Goal: Task Accomplishment & Management: Manage account settings

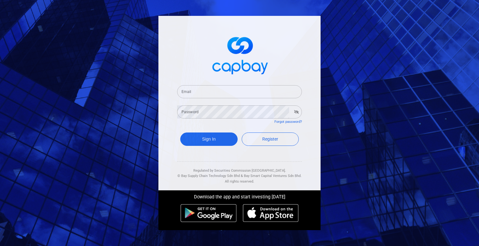
click at [204, 95] on input "Email" at bounding box center [239, 91] width 125 height 13
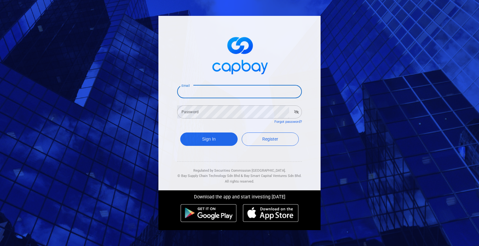
type input "[EMAIL_ADDRESS][DOMAIN_NAME]"
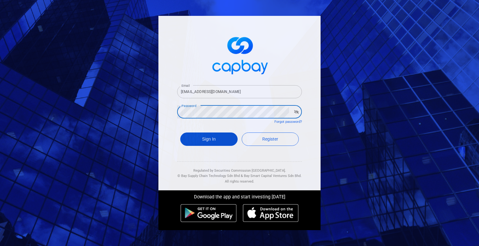
click at [219, 133] on button "Sign In" at bounding box center [208, 139] width 57 height 13
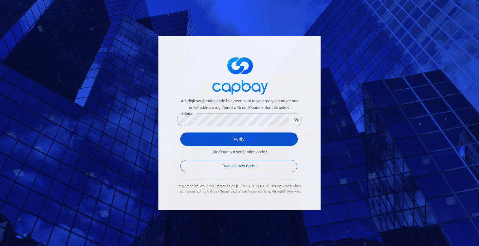
click at [232, 140] on button "Verify" at bounding box center [238, 139] width 117 height 13
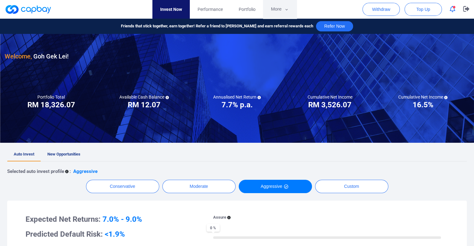
click at [273, 11] on button "More" at bounding box center [279, 9] width 33 height 19
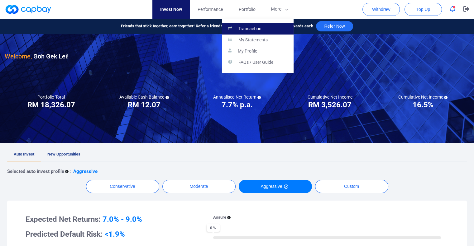
click at [265, 28] on link "Transaction" at bounding box center [258, 28] width 72 height 11
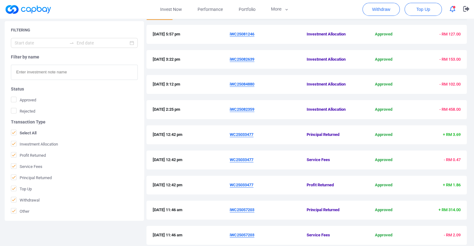
scroll to position [197, 0]
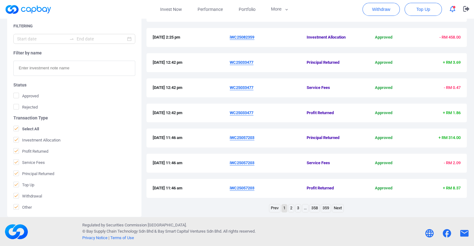
click at [296, 210] on link "3" at bounding box center [297, 209] width 5 height 8
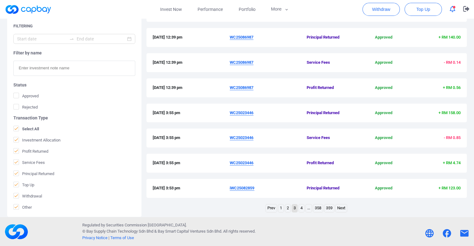
click at [289, 209] on link "2" at bounding box center [287, 209] width 5 height 8
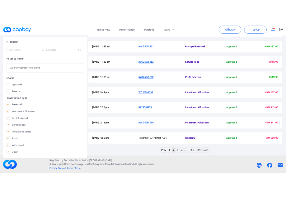
scroll to position [166, 0]
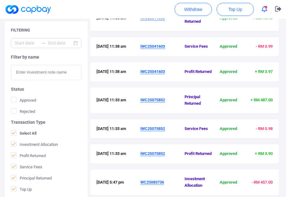
click at [161, 100] on u "iWC25075852" at bounding box center [153, 100] width 25 height 5
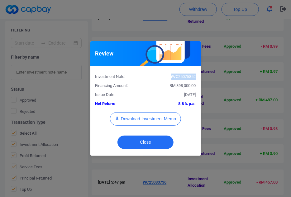
drag, startPoint x: 196, startPoint y: 75, endPoint x: 169, endPoint y: 78, distance: 27.6
click at [169, 78] on div "iWC25075852" at bounding box center [173, 77] width 55 height 7
copy div "iWC25075852"
click at [144, 142] on button "Close" at bounding box center [145, 142] width 56 height 13
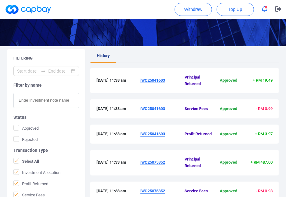
scroll to position [103, 0]
click at [162, 82] on u "iWC25041603" at bounding box center [153, 80] width 25 height 5
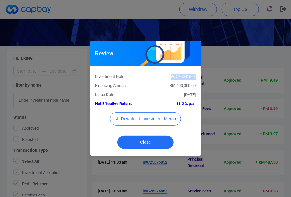
drag, startPoint x: 195, startPoint y: 77, endPoint x: 170, endPoint y: 77, distance: 25.2
click at [170, 77] on div "iWC25041603" at bounding box center [173, 77] width 55 height 7
copy div "iWC25041603"
click at [159, 142] on button "Close" at bounding box center [145, 142] width 56 height 13
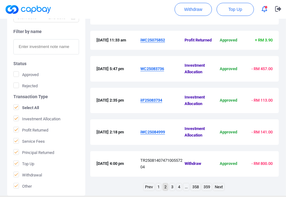
scroll to position [322, 0]
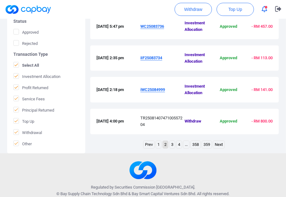
click at [160, 142] on link "1" at bounding box center [158, 145] width 5 height 8
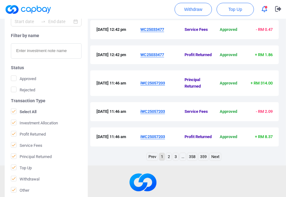
scroll to position [318, 0]
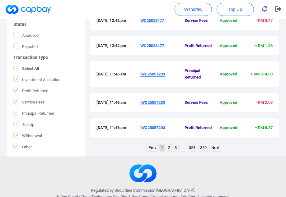
click at [158, 74] on u "iWC25057203" at bounding box center [153, 74] width 25 height 5
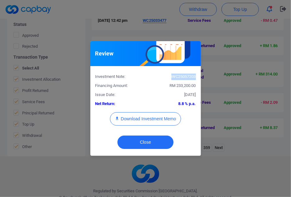
drag, startPoint x: 195, startPoint y: 78, endPoint x: 169, endPoint y: 76, distance: 26.2
click at [169, 76] on div "iWC25057203" at bounding box center [173, 77] width 55 height 7
copy div "iWC25057203"
click at [152, 144] on button "Close" at bounding box center [145, 142] width 56 height 13
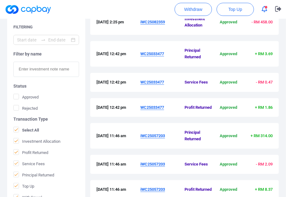
scroll to position [256, 0]
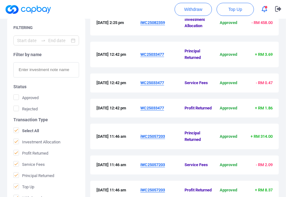
click at [155, 54] on u "WC25033477" at bounding box center [153, 54] width 24 height 5
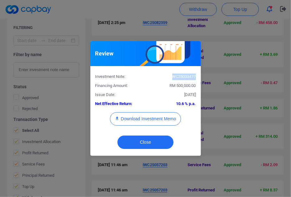
drag, startPoint x: 195, startPoint y: 76, endPoint x: 169, endPoint y: 75, distance: 26.2
click at [169, 75] on div "WC25033477" at bounding box center [173, 77] width 55 height 7
copy div "WC25033477"
click at [158, 141] on button "Close" at bounding box center [145, 142] width 56 height 13
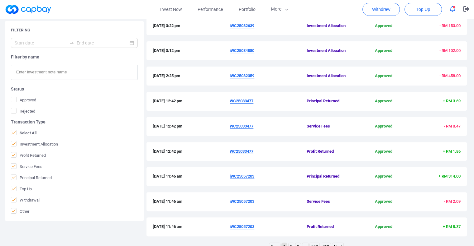
scroll to position [197, 0]
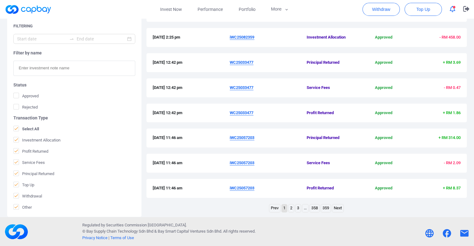
click at [292, 207] on link "2" at bounding box center [291, 209] width 5 height 8
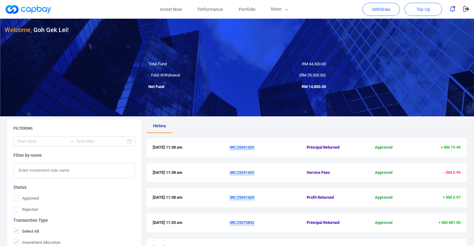
scroll to position [0, 0]
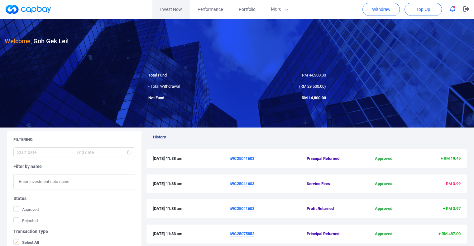
click at [165, 9] on link "Invest Now" at bounding box center [170, 9] width 37 height 19
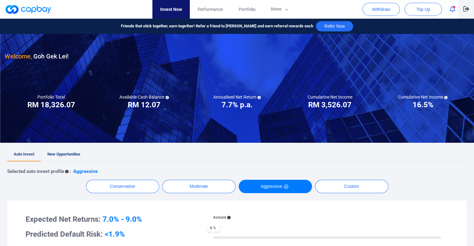
click at [465, 11] on icon "button" at bounding box center [466, 9] width 6 height 6
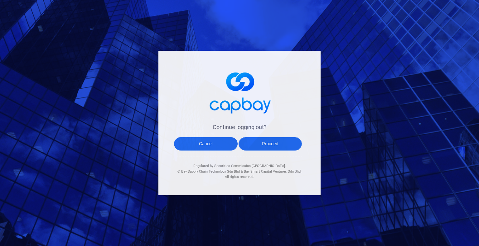
click at [263, 140] on button "Proceed" at bounding box center [270, 143] width 64 height 13
